Goal: Task Accomplishment & Management: Manage account settings

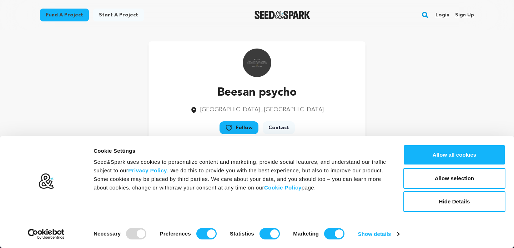
click at [466, 13] on link "Sign up" at bounding box center [464, 14] width 19 height 11
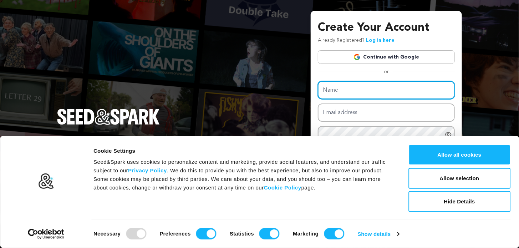
click at [352, 96] on input "Name" at bounding box center [386, 90] width 137 height 18
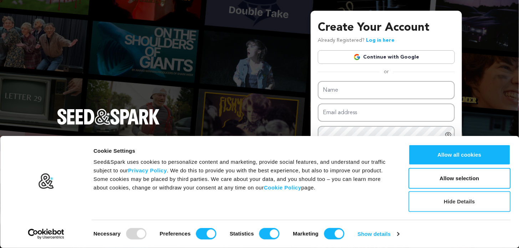
click at [454, 200] on button "Hide Details" at bounding box center [460, 201] width 102 height 21
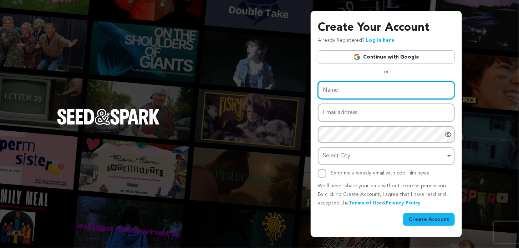
drag, startPoint x: 358, startPoint y: 86, endPoint x: 371, endPoint y: 99, distance: 18.2
click at [358, 86] on input "Name" at bounding box center [386, 90] width 137 height 18
type input "Ni pest control and proofing"
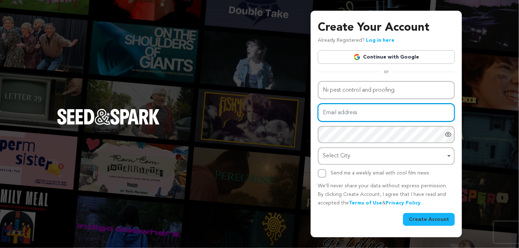
drag, startPoint x: 365, startPoint y: 116, endPoint x: 371, endPoint y: 116, distance: 6.4
click at [365, 116] on input "Email address" at bounding box center [386, 113] width 137 height 18
type input "proofingnipestcontrol@gmail.com"
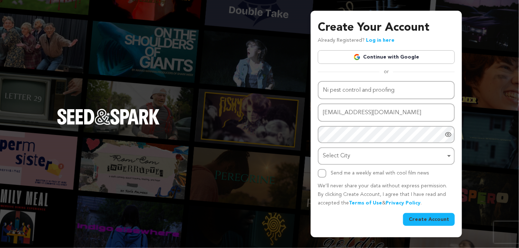
click at [453, 248] on img at bounding box center [259, 252] width 519 height 9
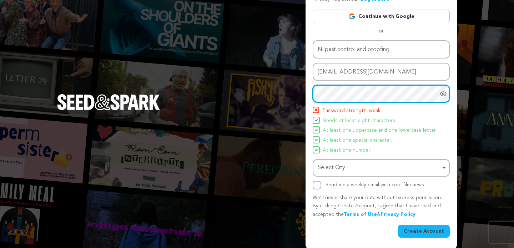
scroll to position [31, 0]
click at [341, 165] on div "Select City Remove item" at bounding box center [379, 167] width 123 height 10
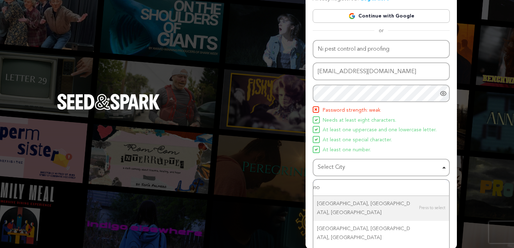
type input "n"
type input "u"
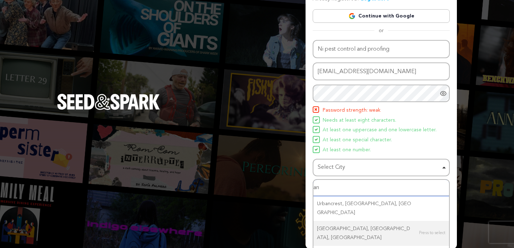
type input "ant"
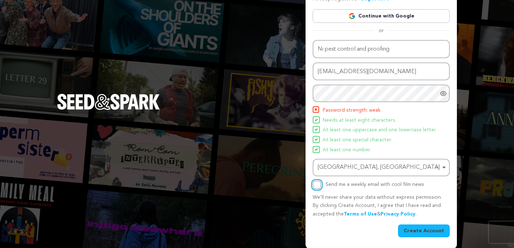
drag, startPoint x: 314, startPoint y: 183, endPoint x: 376, endPoint y: 210, distance: 67.2
click at [315, 183] on input "Send me a weekly email with cool film news" at bounding box center [317, 185] width 9 height 9
checkbox input "true"
click at [424, 231] on button "Create Account" at bounding box center [424, 231] width 52 height 13
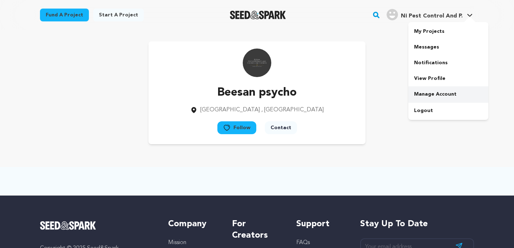
click at [424, 94] on link "Manage Account" at bounding box center [448, 94] width 80 height 16
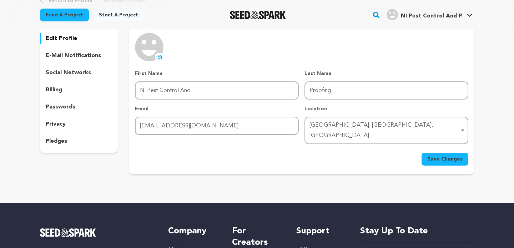
scroll to position [47, 0]
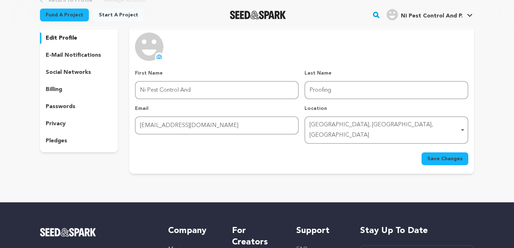
click at [159, 51] on img at bounding box center [149, 46] width 29 height 29
click at [160, 57] on icon at bounding box center [159, 57] width 6 height 6
click at [64, 69] on p "social networks" at bounding box center [68, 72] width 45 height 9
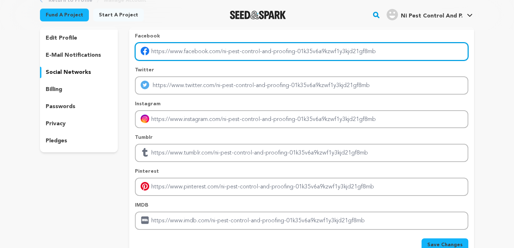
click at [190, 47] on input "Enter facebook profile link" at bounding box center [301, 51] width 333 height 18
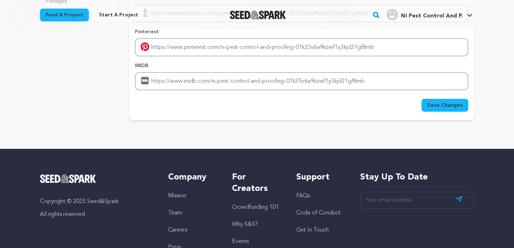
scroll to position [190, 0]
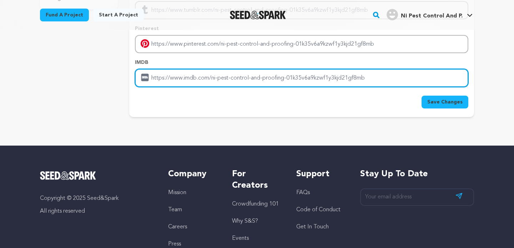
click at [217, 77] on input "Enter IMDB profile link" at bounding box center [301, 78] width 333 height 18
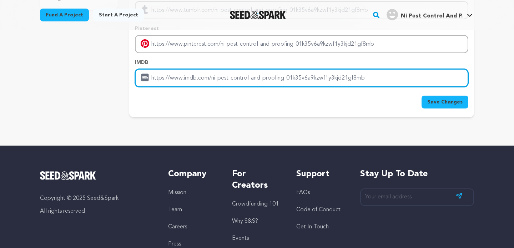
type input "https://pestcontrolandproofing.co.uk/"
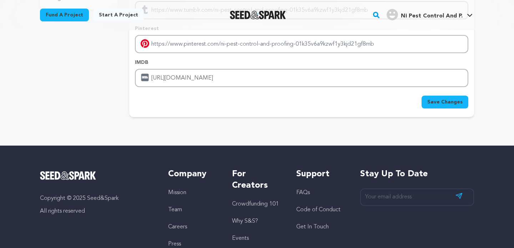
click at [436, 99] on span "Save Changes" at bounding box center [444, 102] width 35 height 7
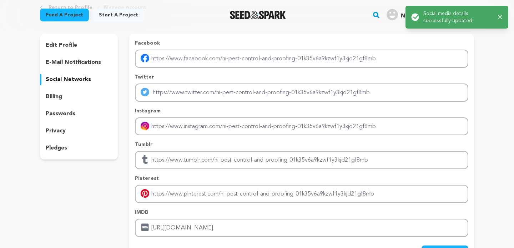
scroll to position [0, 0]
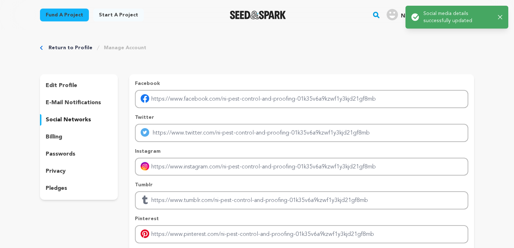
click at [375, 71] on div "Return to Profile Manage Account edit profile e-mail notifications social netwo…" at bounding box center [257, 177] width 457 height 295
click at [417, 46] on div "Return to Profile Manage Account" at bounding box center [257, 47] width 434 height 7
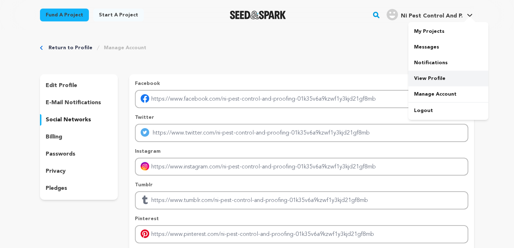
click at [424, 77] on link "View Profile" at bounding box center [448, 79] width 80 height 16
